Goal: Transaction & Acquisition: Purchase product/service

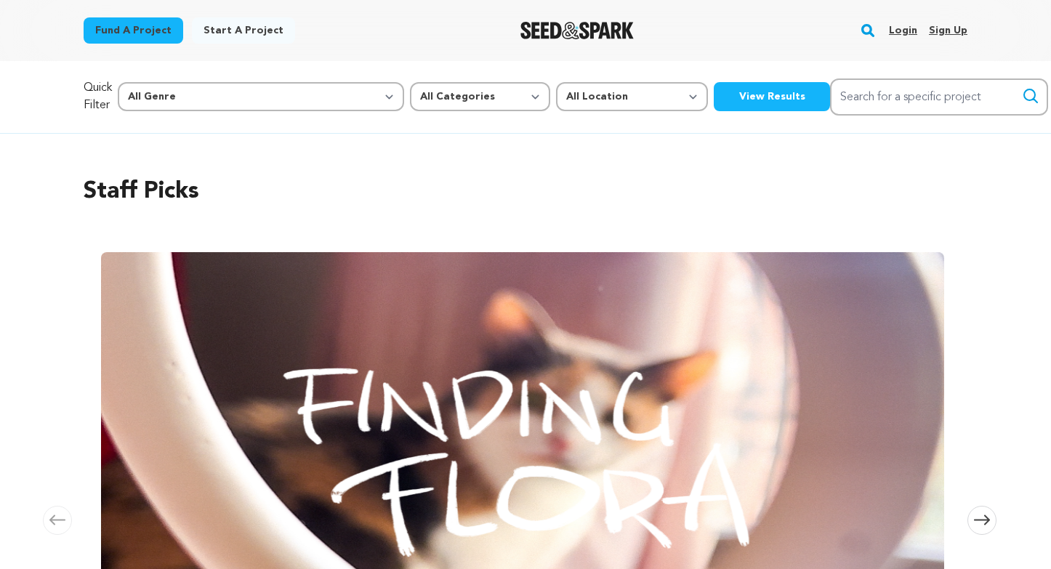
scroll to position [0, 221]
click at [899, 37] on link "Login" at bounding box center [903, 30] width 28 height 23
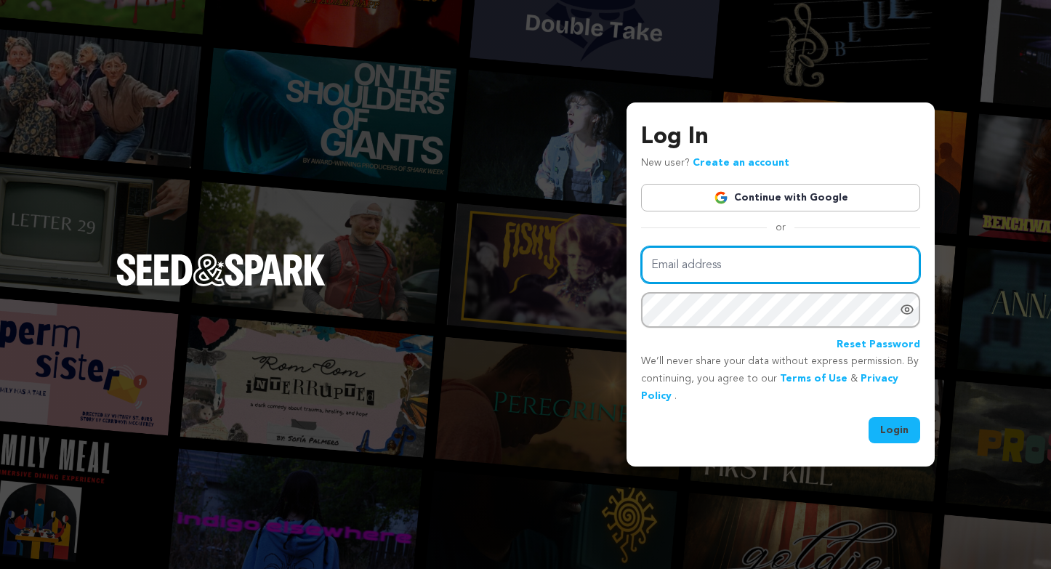
type input "michele@mbearentertainment.com"
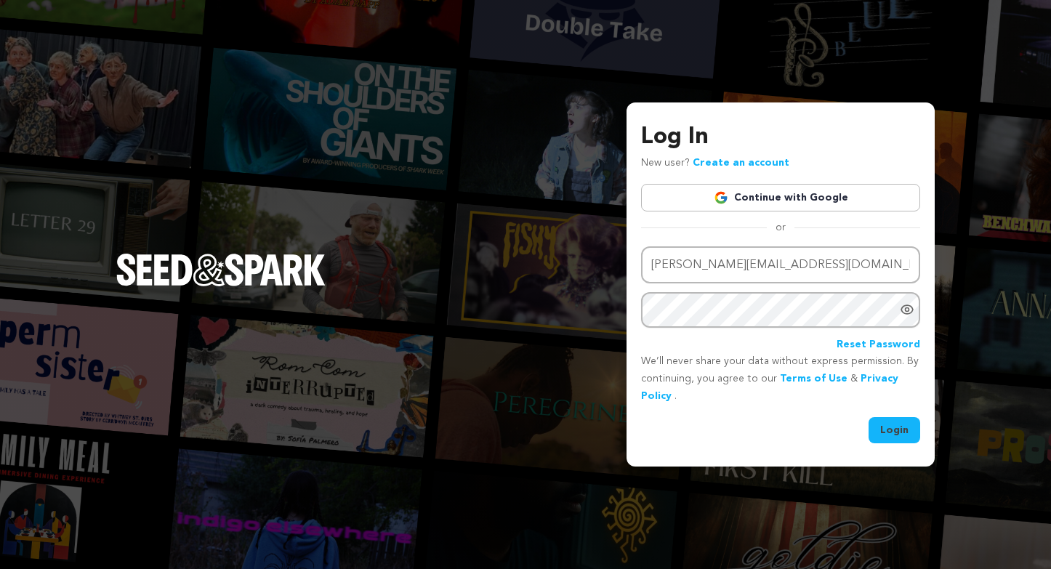
click at [883, 427] on button "Login" at bounding box center [895, 430] width 52 height 26
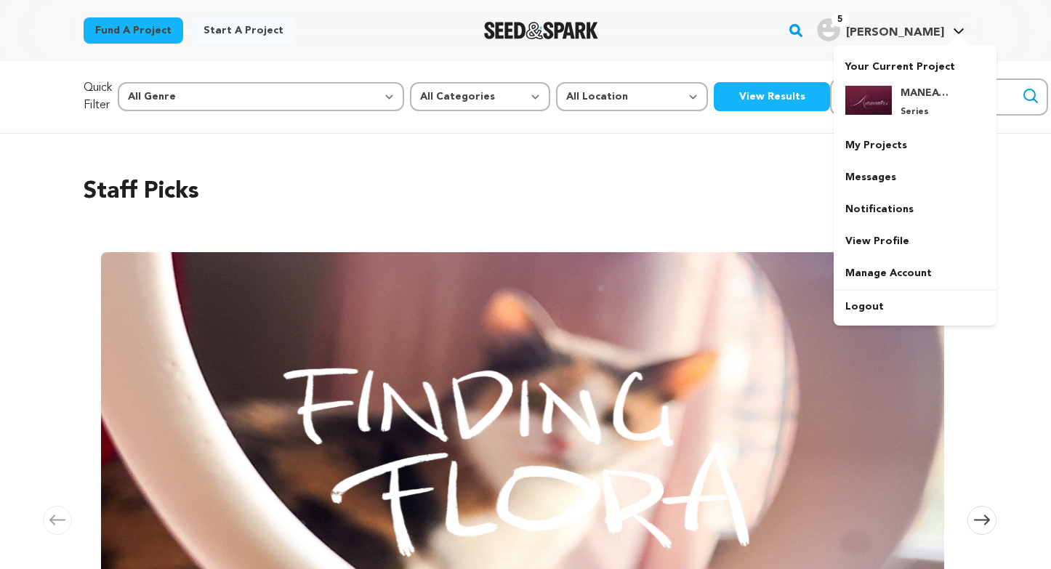
click at [840, 20] on img "Michele B.'s Profile" at bounding box center [828, 29] width 23 height 23
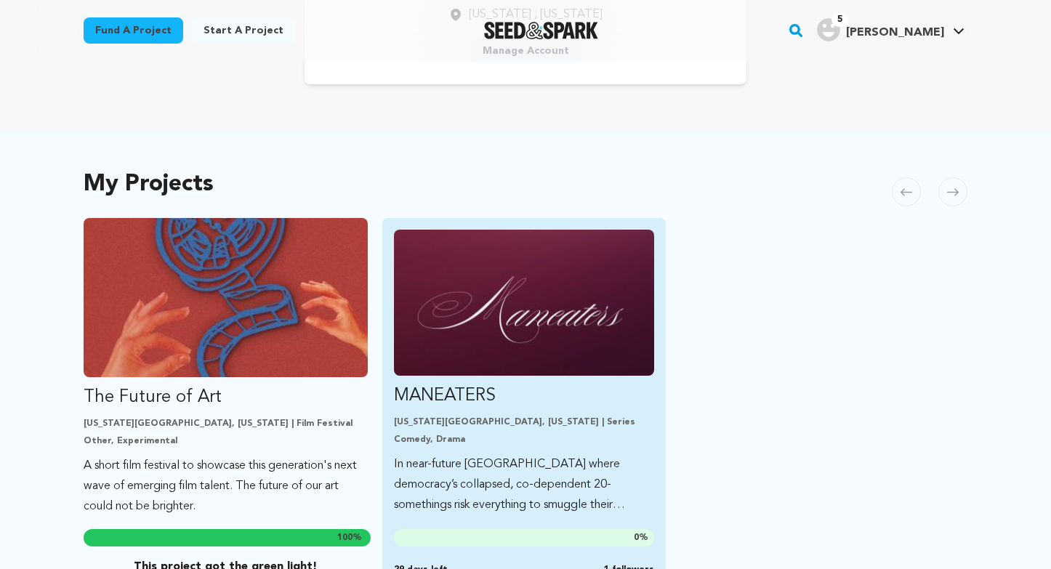
scroll to position [206, 0]
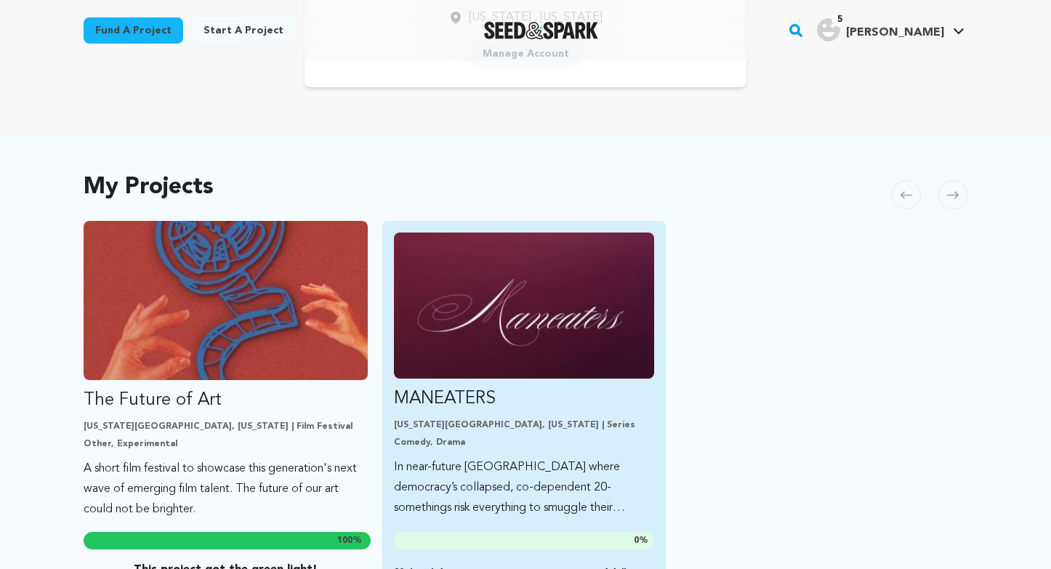
click at [527, 335] on img "Fund MANEATERS" at bounding box center [524, 306] width 261 height 146
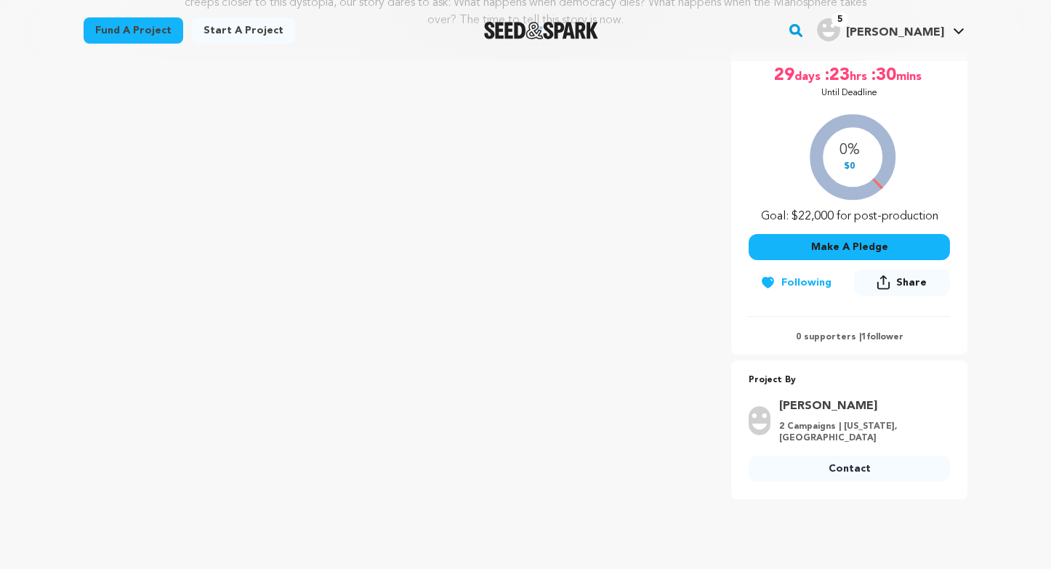
scroll to position [294, 0]
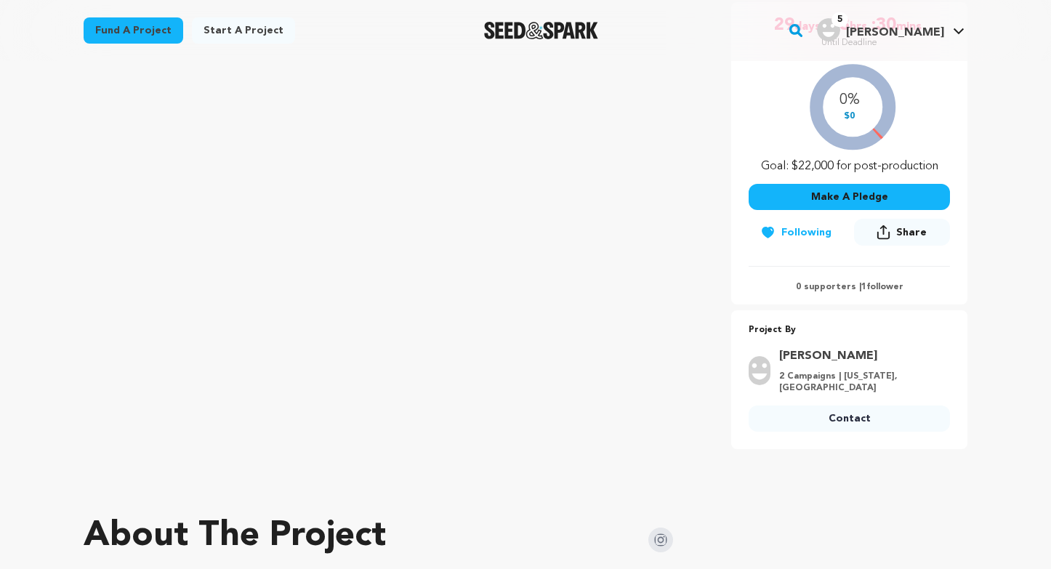
click at [893, 237] on button "Share" at bounding box center [902, 232] width 96 height 27
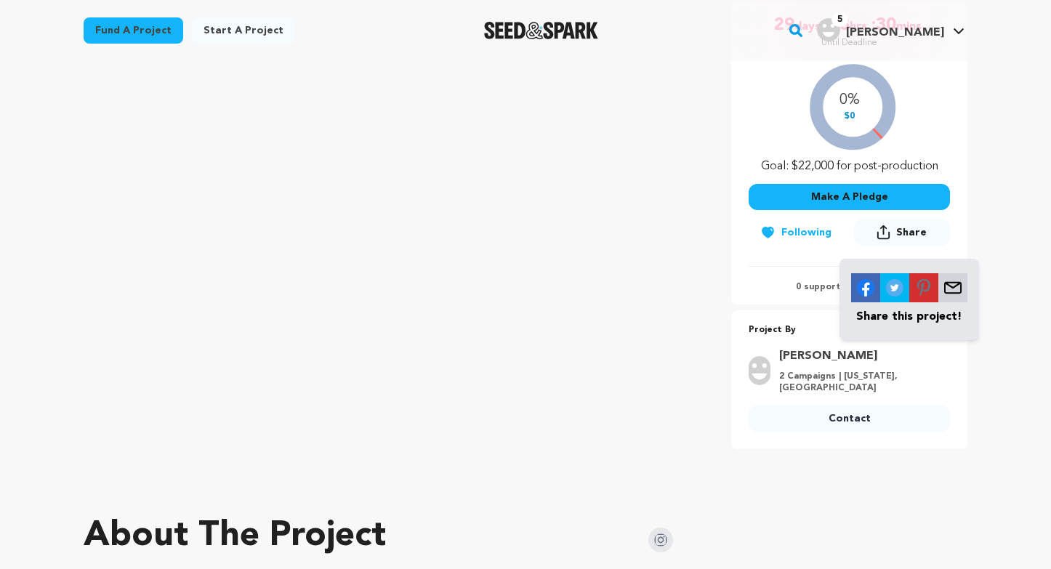
click at [893, 237] on button "Share" at bounding box center [902, 232] width 96 height 27
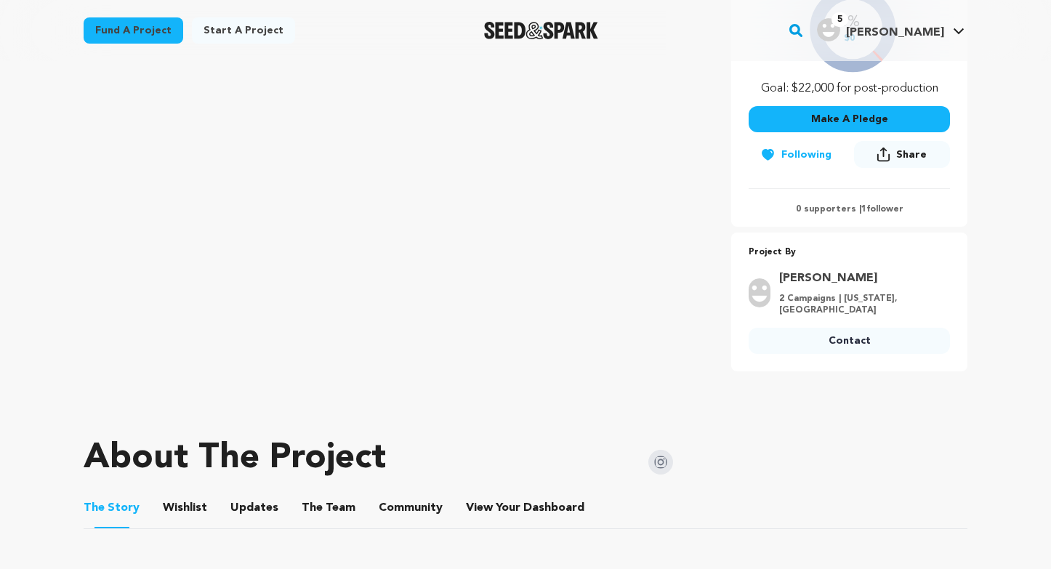
scroll to position [378, 0]
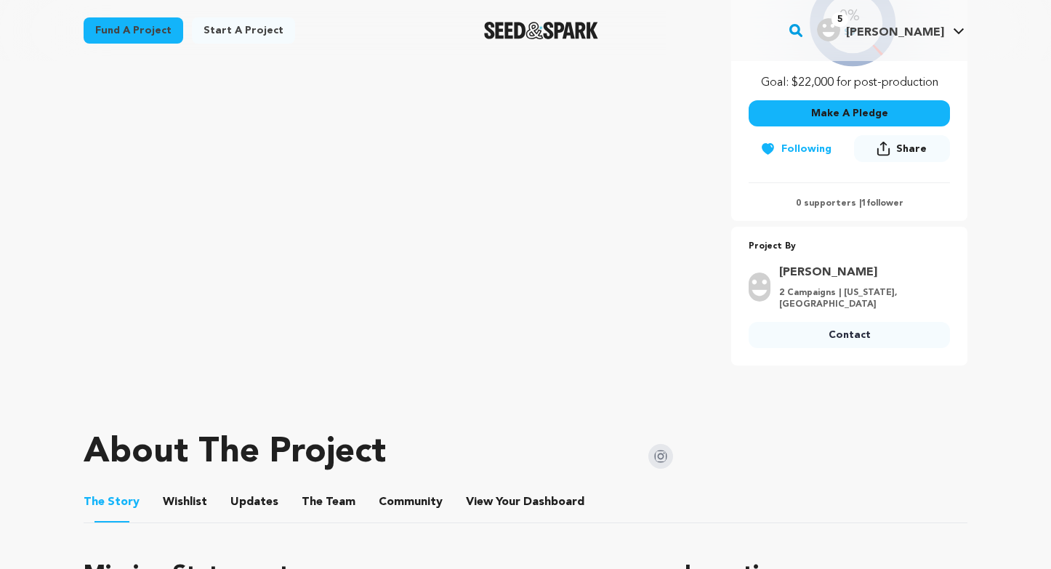
click at [842, 114] on button "Make A Pledge" at bounding box center [849, 113] width 201 height 26
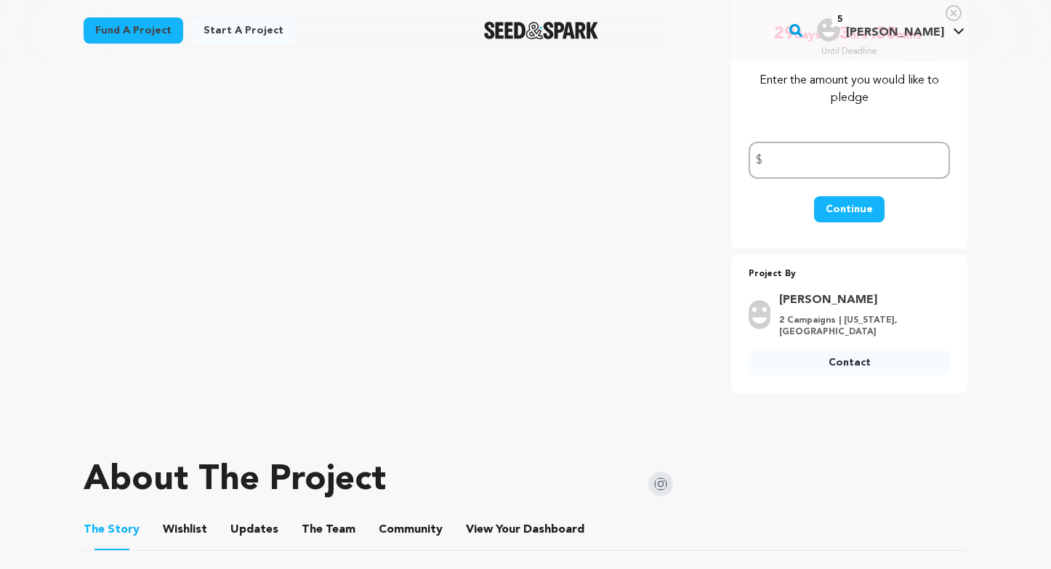
scroll to position [286, 0]
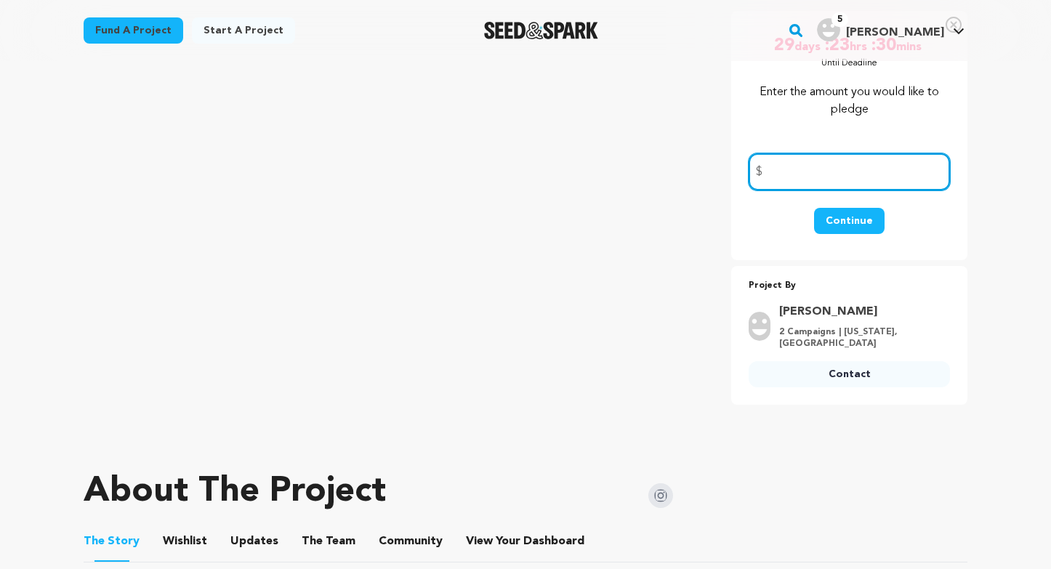
click at [819, 178] on input "number" at bounding box center [849, 171] width 201 height 37
type input "1000"
click at [865, 224] on button "Continue" at bounding box center [849, 221] width 71 height 26
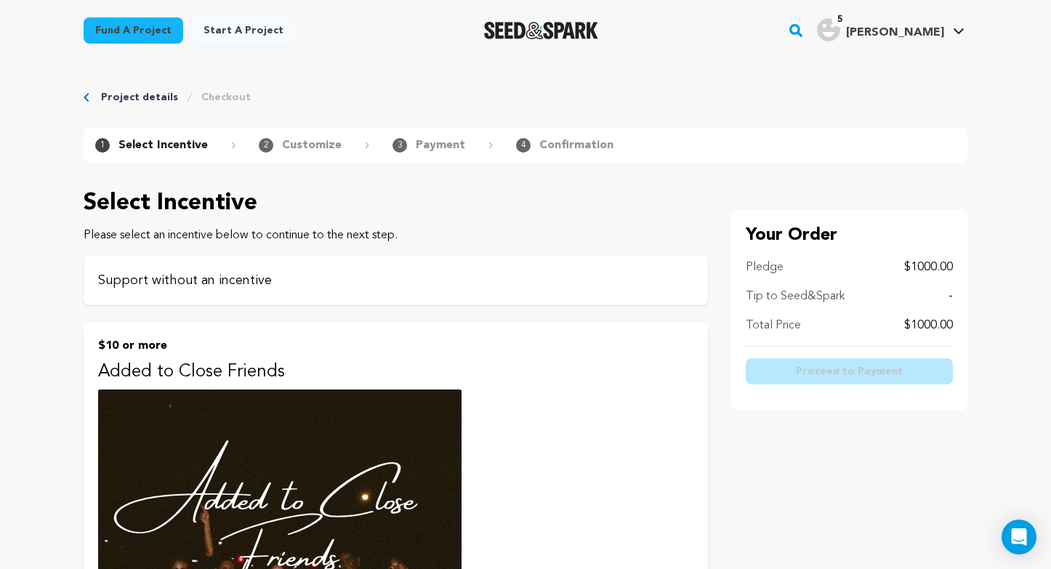
click at [358, 276] on p "Support without an incentive" at bounding box center [395, 280] width 595 height 20
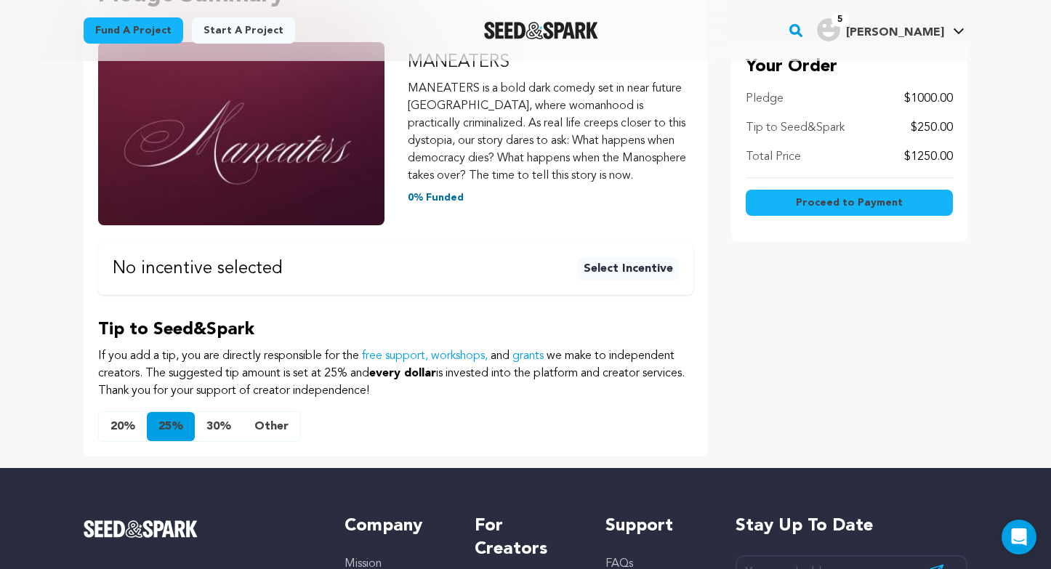
scroll to position [265, 0]
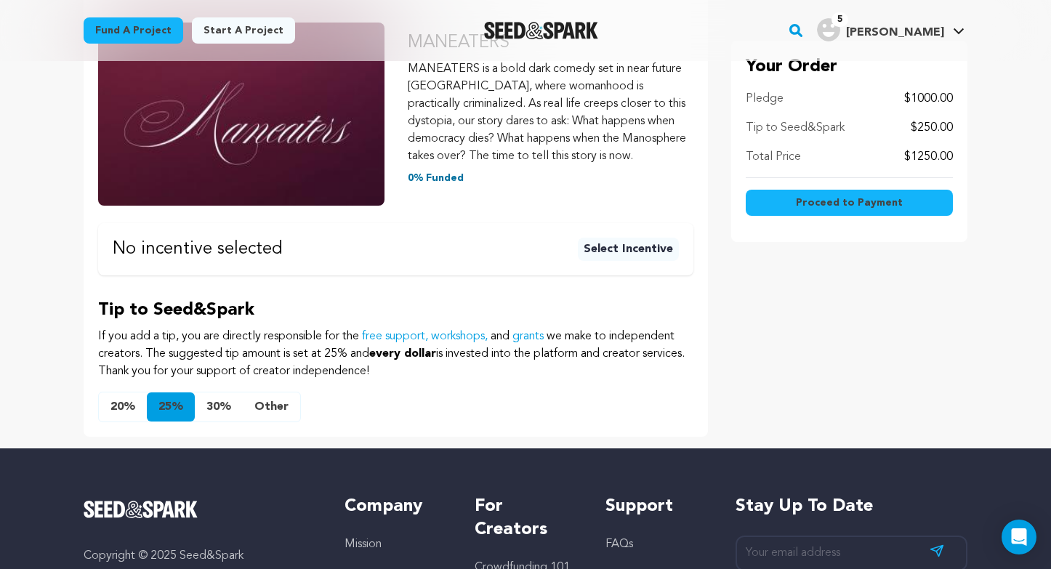
click at [279, 393] on button "Other" at bounding box center [271, 407] width 57 height 29
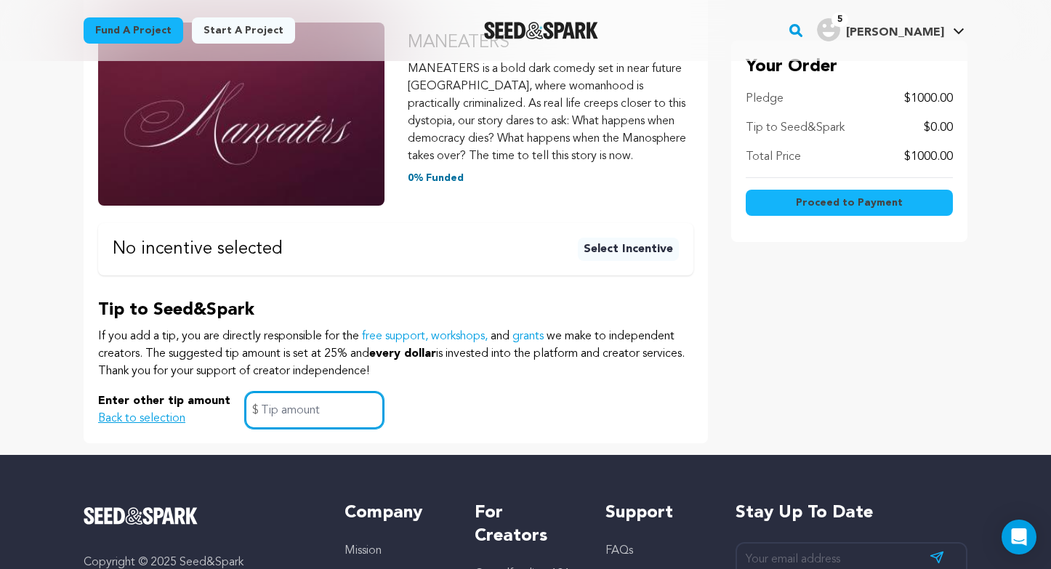
click at [279, 407] on input "text" at bounding box center [314, 410] width 139 height 37
type input "0"
click at [818, 202] on span "Proceed to Payment" at bounding box center [849, 203] width 107 height 15
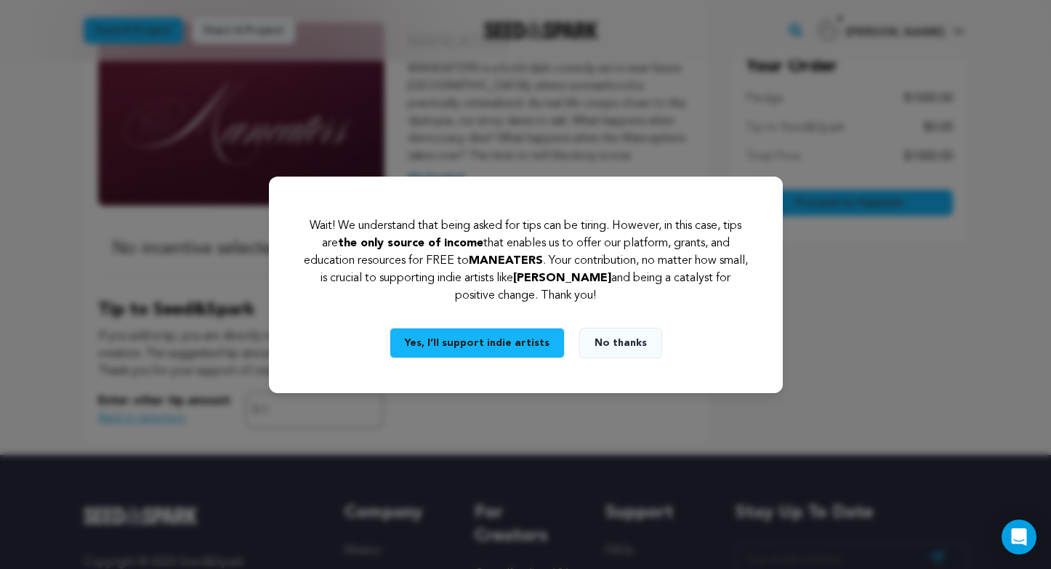
click at [587, 334] on button "No thanks" at bounding box center [620, 343] width 83 height 31
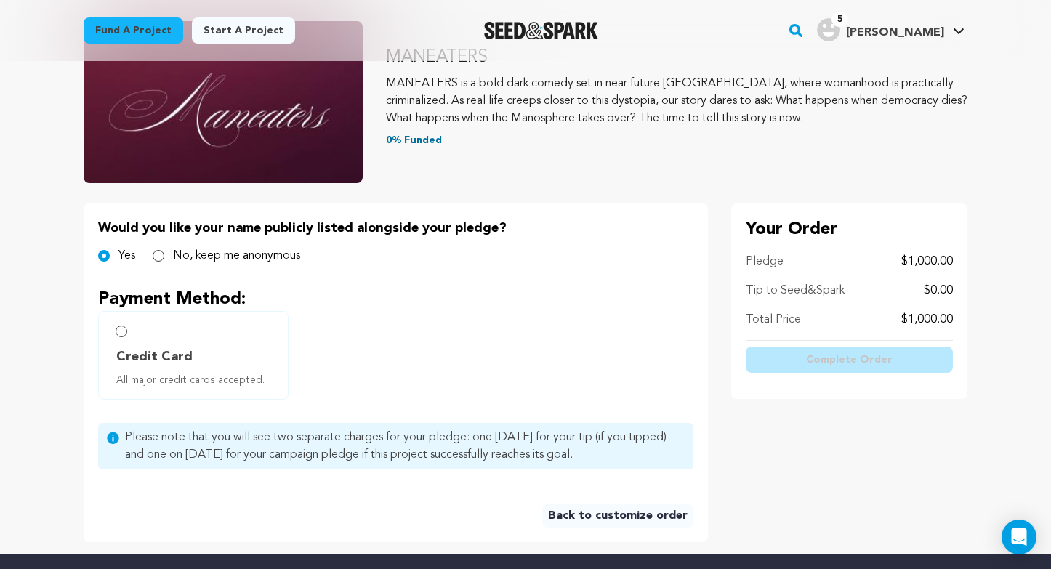
scroll to position [233, 0]
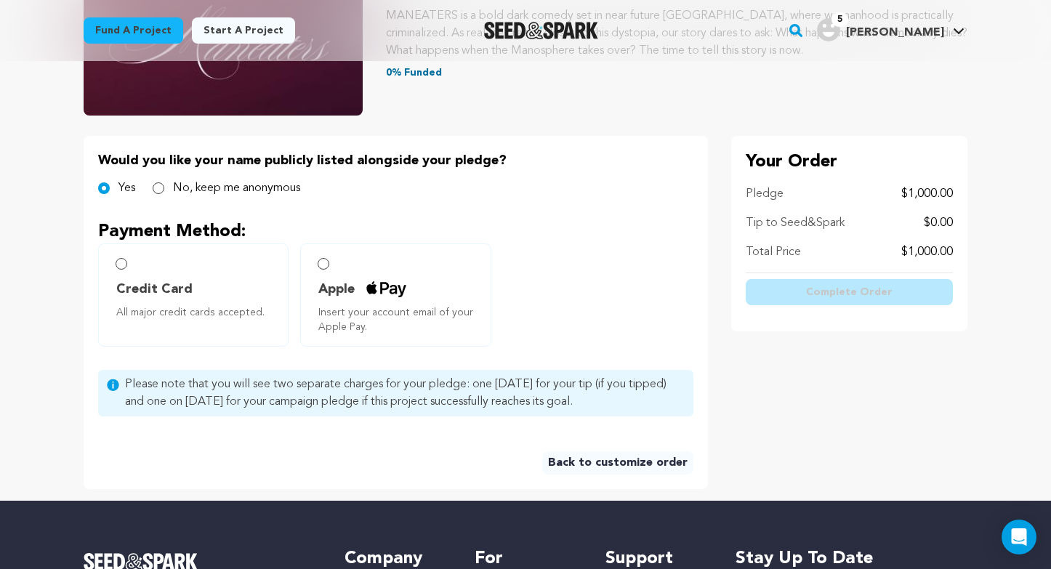
click at [124, 262] on input "Credit Card All major credit cards accepted." at bounding box center [122, 264] width 12 height 12
radio input "false"
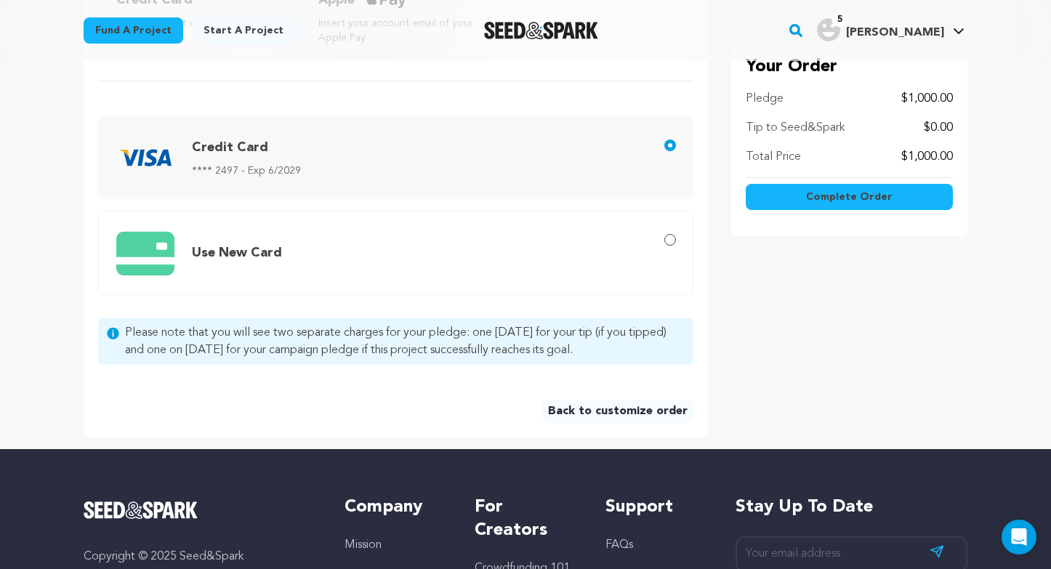
scroll to position [553, 0]
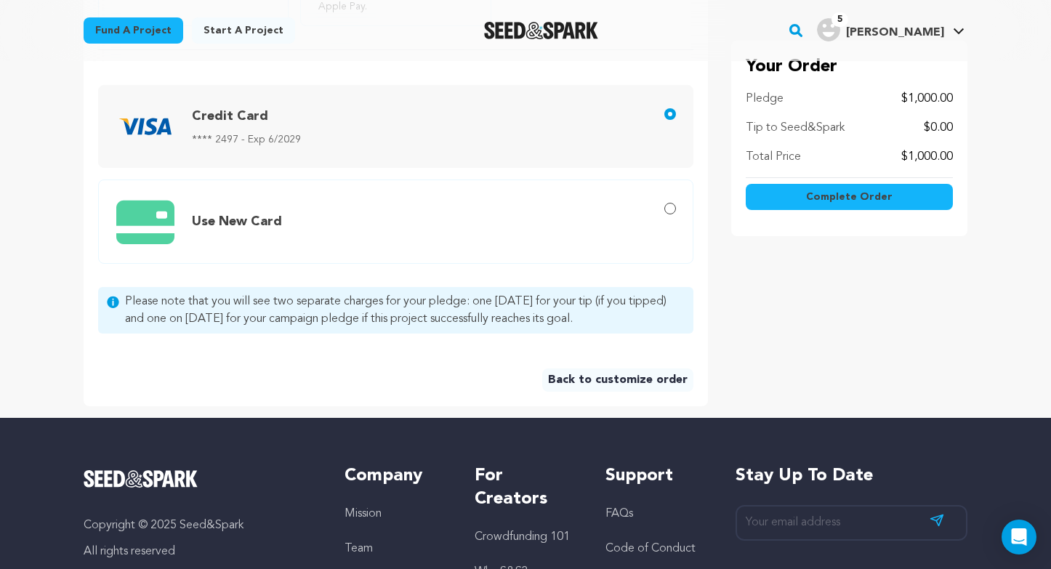
click at [334, 228] on span "Use New Card" at bounding box center [398, 222] width 565 height 60
click at [664, 214] on input "Use New Card" at bounding box center [670, 209] width 12 height 12
radio input "true"
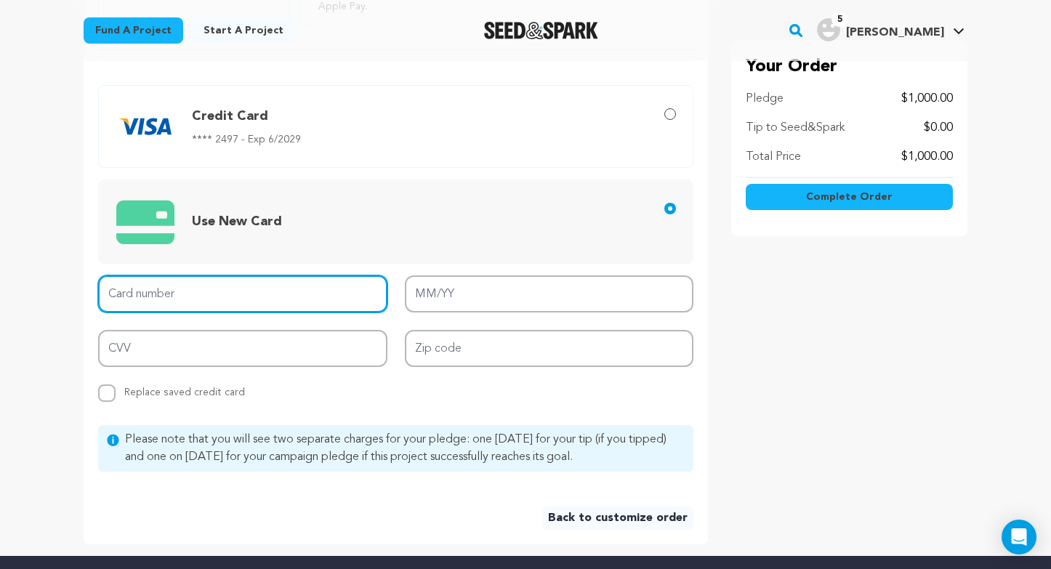
click at [271, 308] on input "Card number" at bounding box center [242, 294] width 289 height 37
type input "4426 4410 7214 7568"
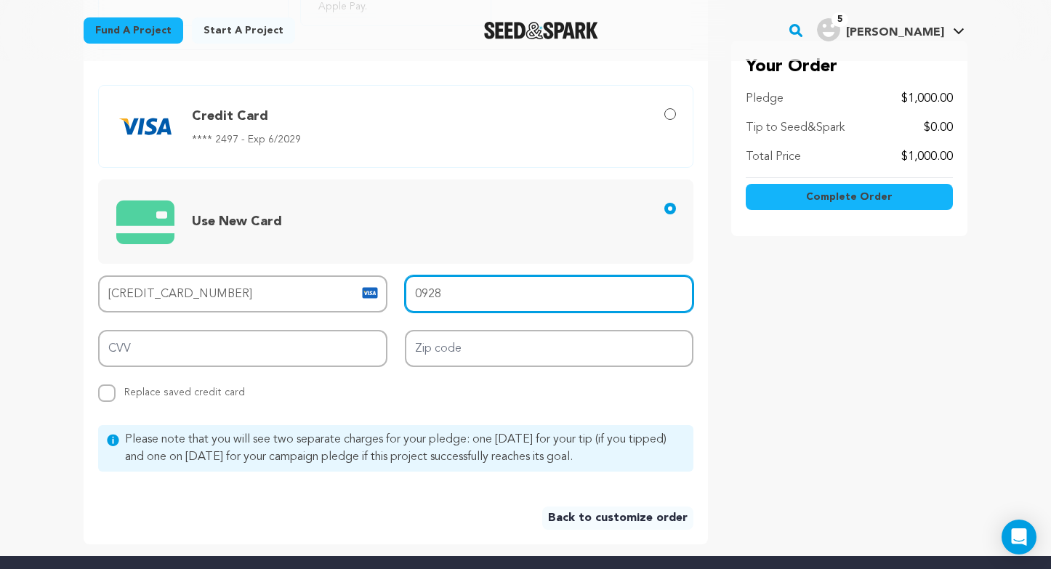
type input "09/28"
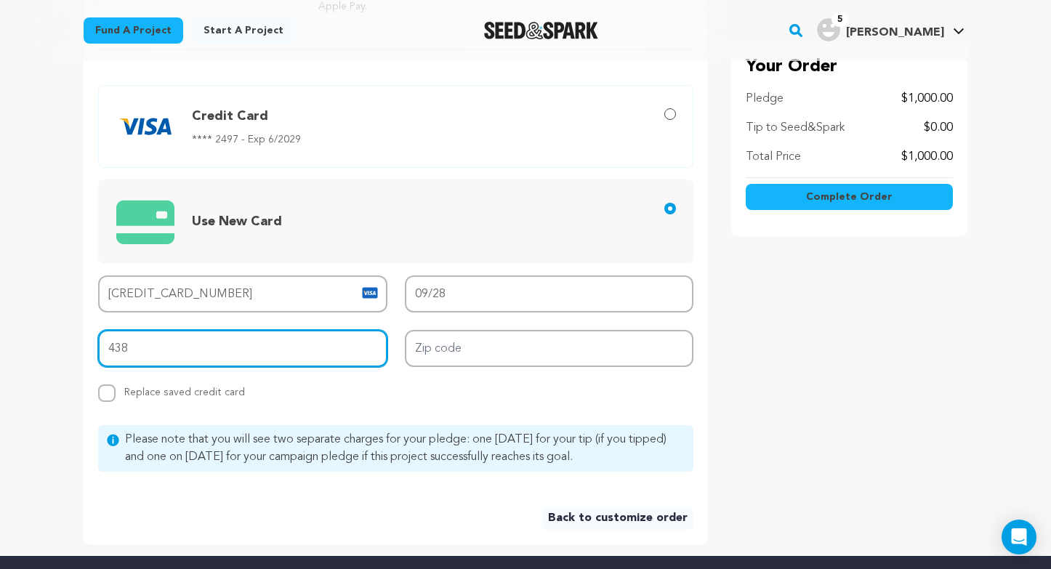
type input "438"
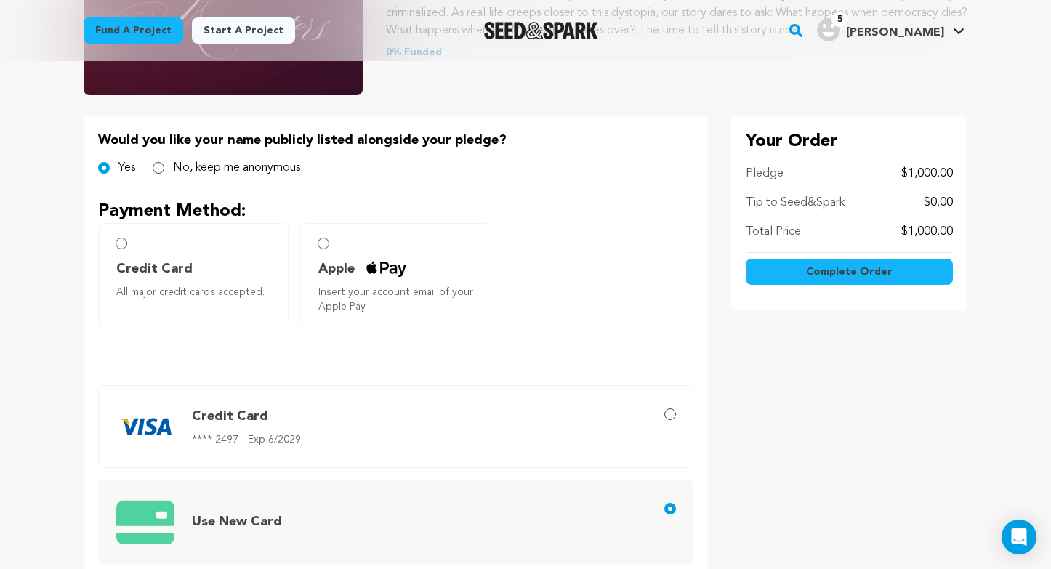
scroll to position [244, 0]
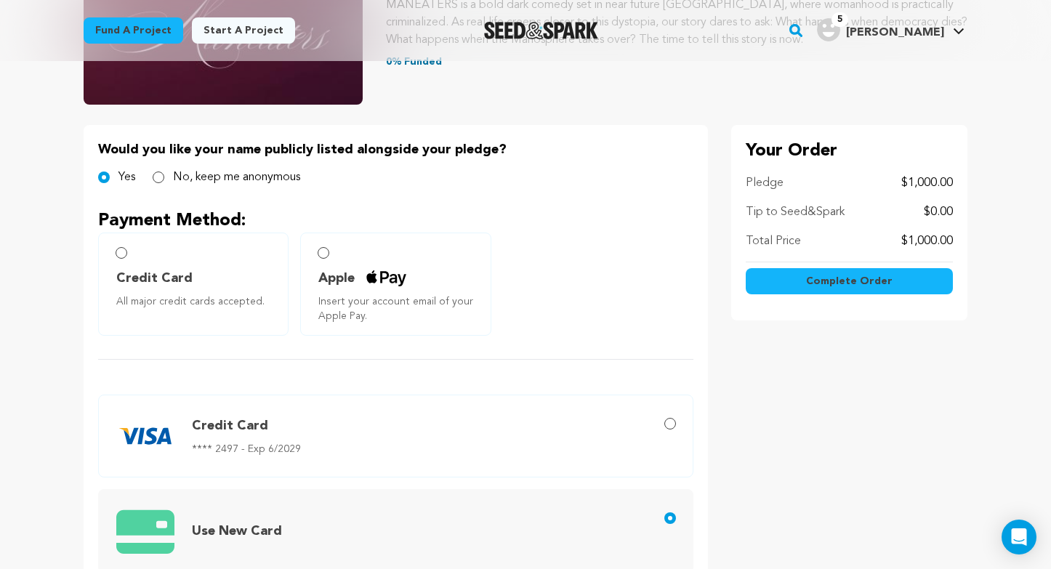
type input "92925"
click at [164, 177] on input "No, keep me anonymous" at bounding box center [159, 178] width 12 height 12
radio input "true"
click at [867, 279] on span "Complete Order" at bounding box center [849, 281] width 87 height 15
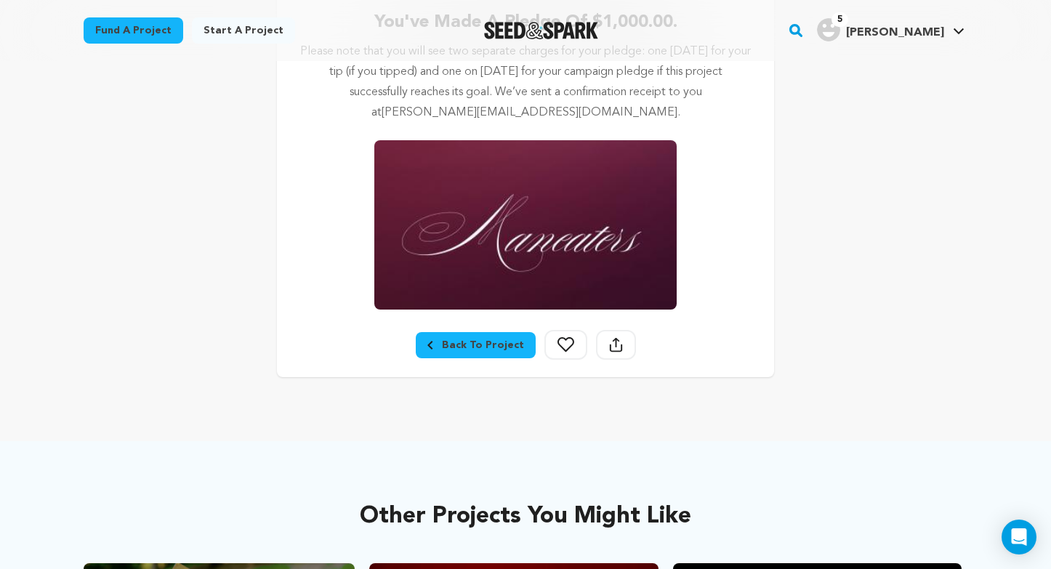
scroll to position [318, 0]
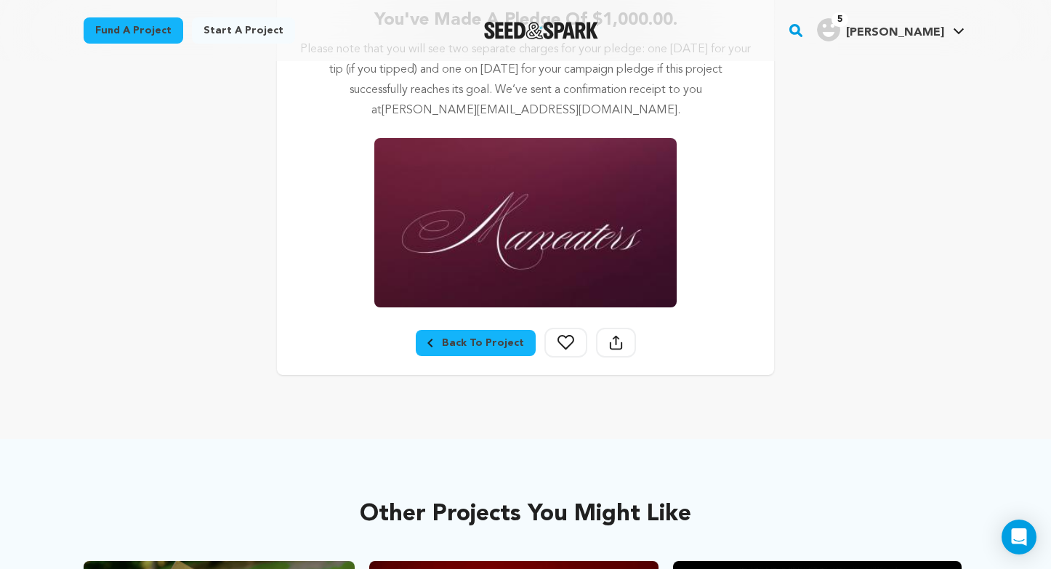
click at [486, 343] on div "Back To Project" at bounding box center [475, 343] width 97 height 15
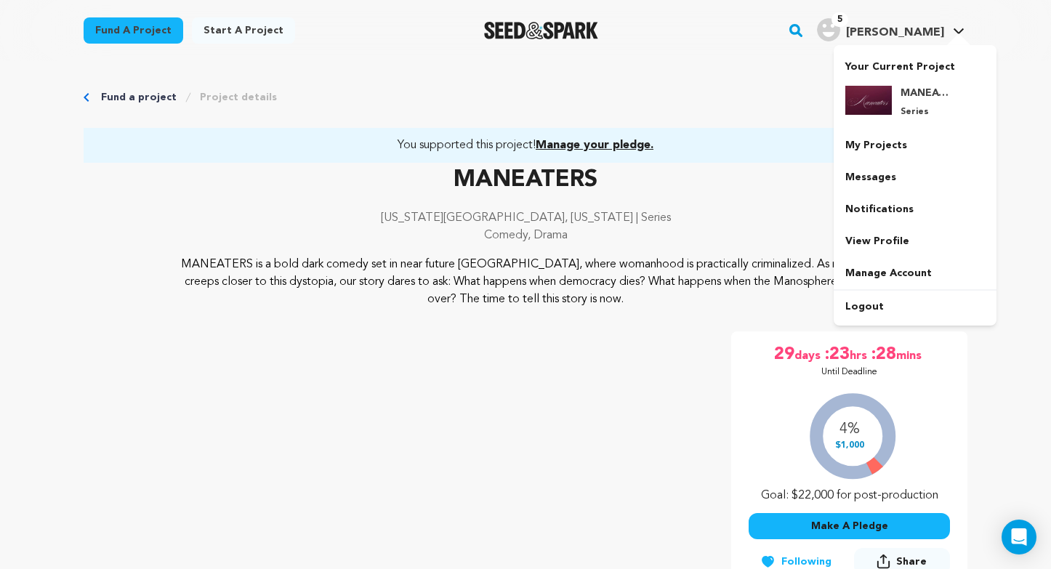
click at [848, 24] on span "5" at bounding box center [840, 19] width 17 height 15
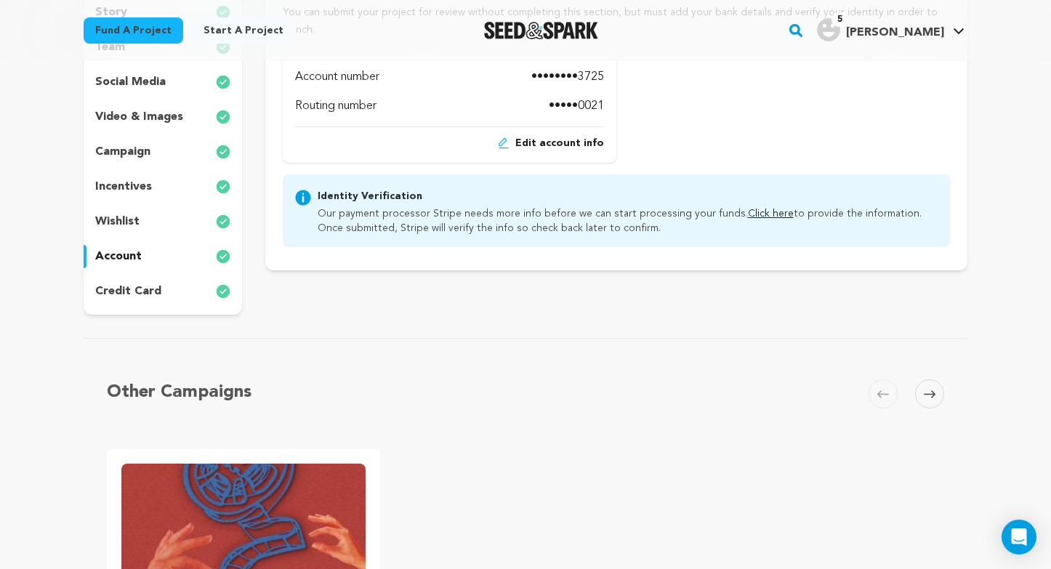
scroll to position [281, 0]
click at [134, 292] on p "credit card" at bounding box center [128, 291] width 66 height 17
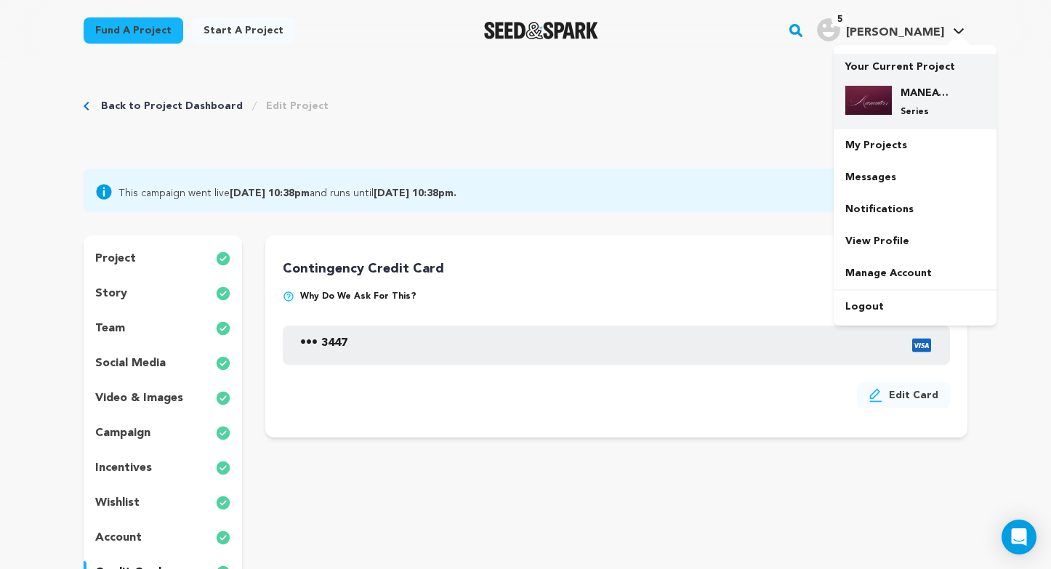
click at [888, 108] on img at bounding box center [868, 100] width 47 height 29
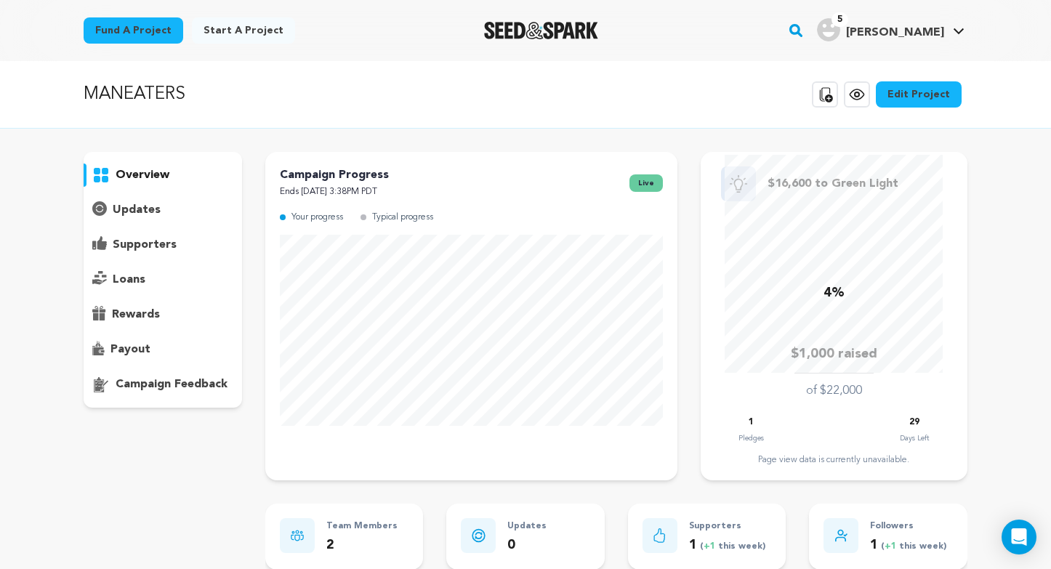
click at [805, 28] on rect "button" at bounding box center [795, 30] width 17 height 17
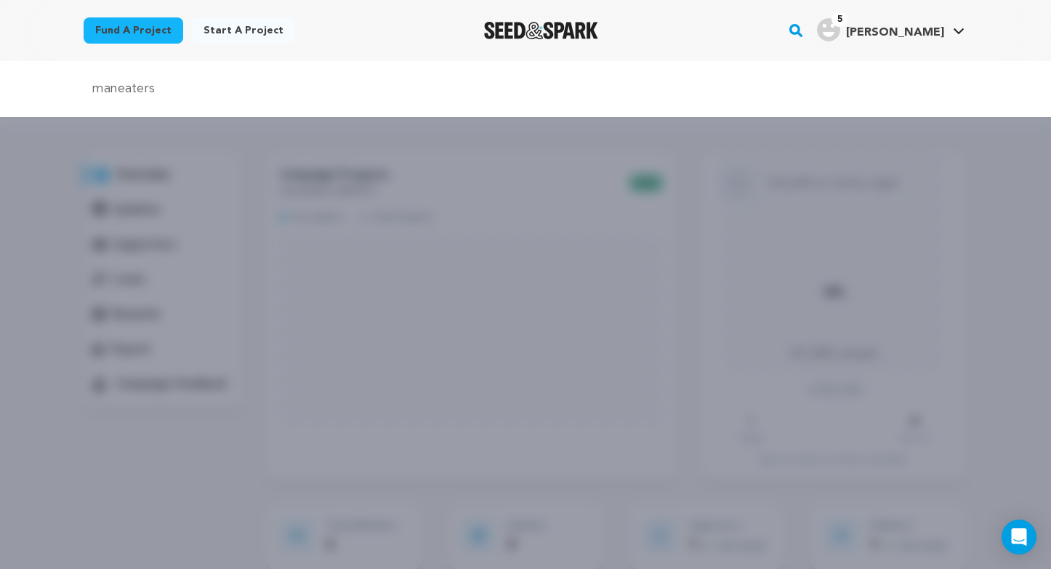
type input "maneaters"
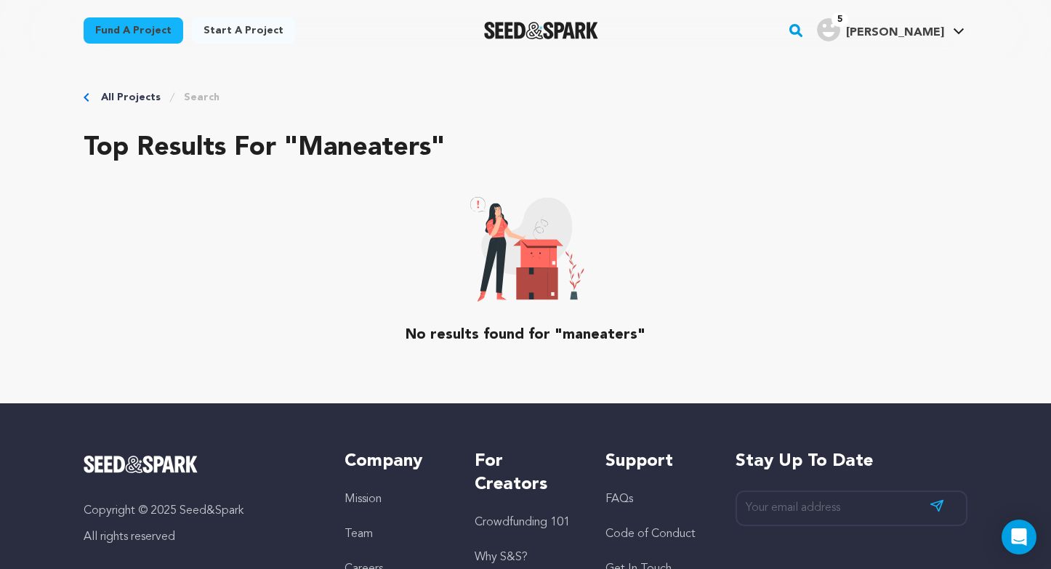
click at [132, 24] on link "Fund a project" at bounding box center [134, 30] width 100 height 26
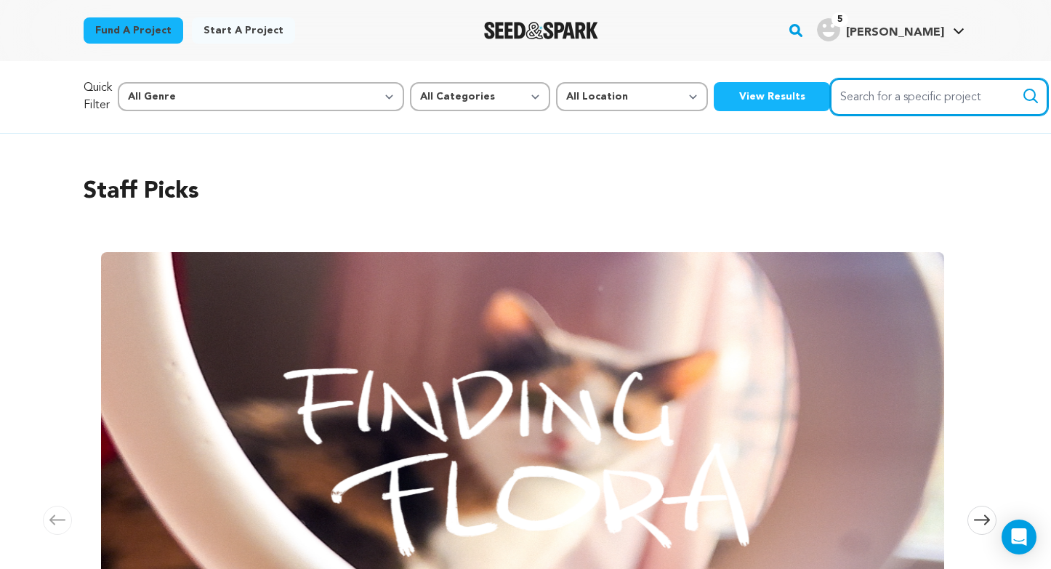
click at [830, 101] on input "Search for a specific project" at bounding box center [939, 97] width 218 height 37
type input "maneaters"
click at [1022, 96] on button "Search" at bounding box center [1030, 95] width 17 height 17
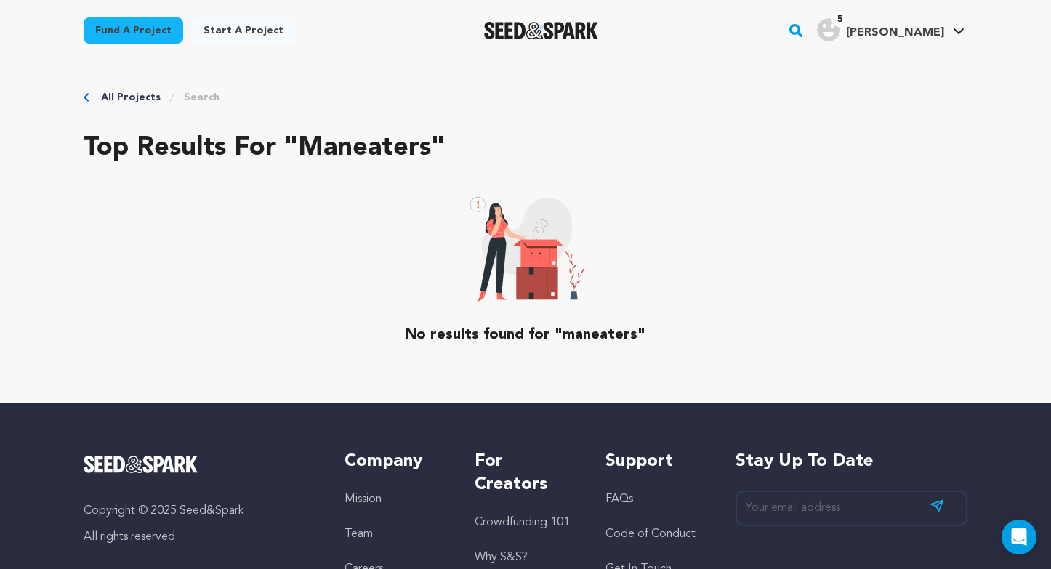
click at [805, 28] on rect "button" at bounding box center [795, 30] width 17 height 17
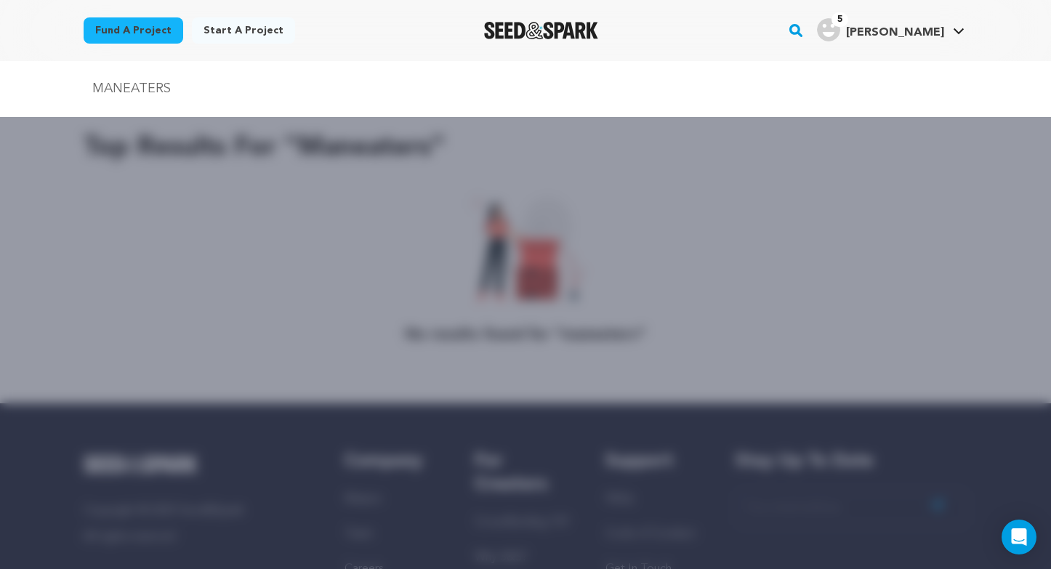
type input "MANEATERS"
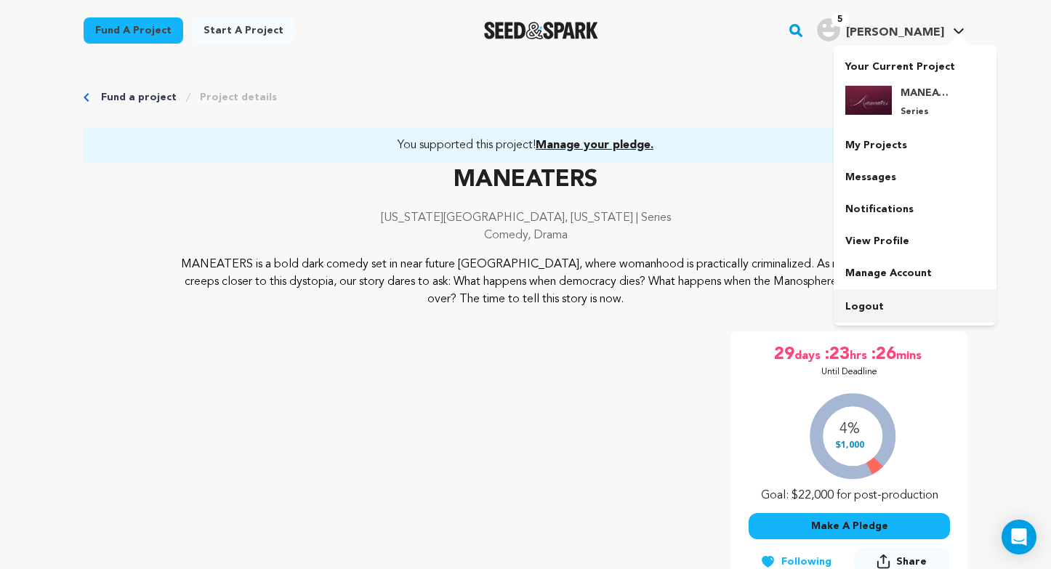
click at [857, 316] on link "Logout" at bounding box center [915, 307] width 163 height 32
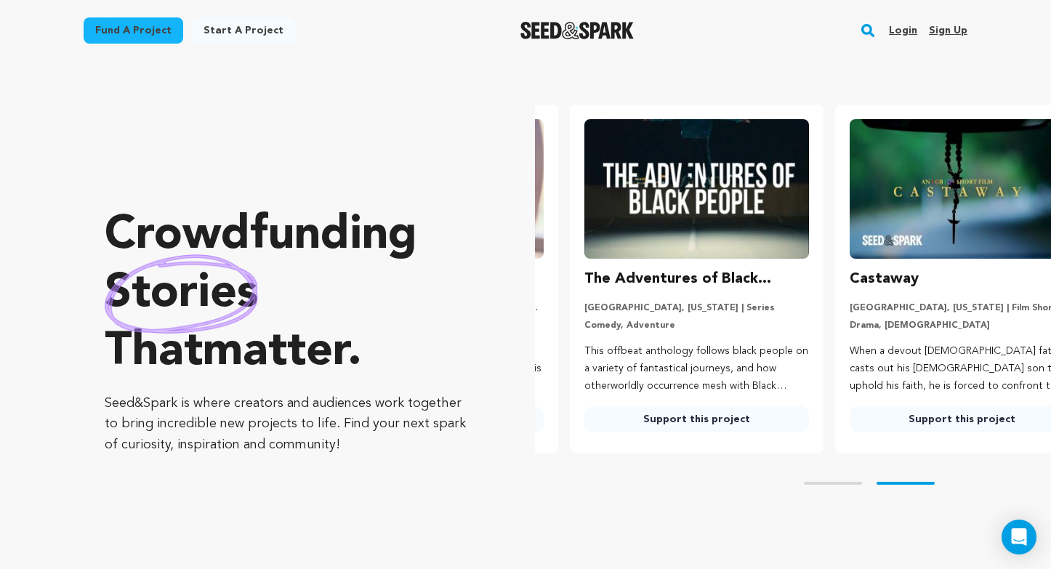
scroll to position [0, 277]
